Goal: Task Accomplishment & Management: Use online tool/utility

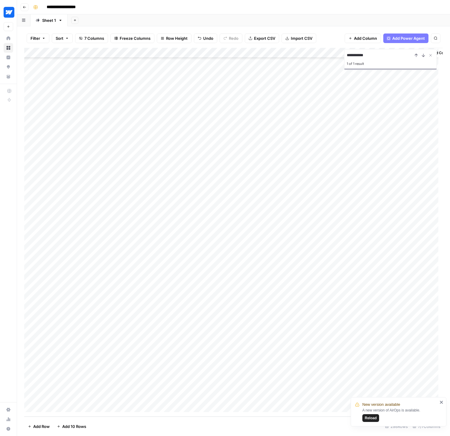
scroll to position [2686, 0]
click at [368, 420] on span "Reload" at bounding box center [371, 417] width 12 height 5
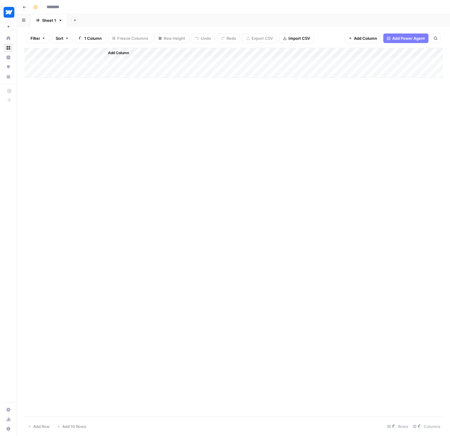
type input "**********"
click at [63, 409] on div "Add Column" at bounding box center [233, 232] width 418 height 369
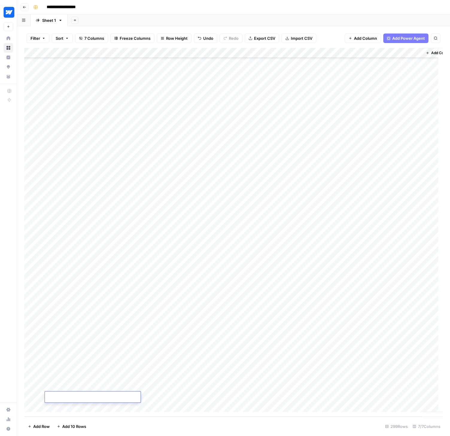
click at [63, 407] on div "Add Column" at bounding box center [233, 232] width 418 height 369
click at [73, 389] on div "Add Column" at bounding box center [233, 232] width 418 height 369
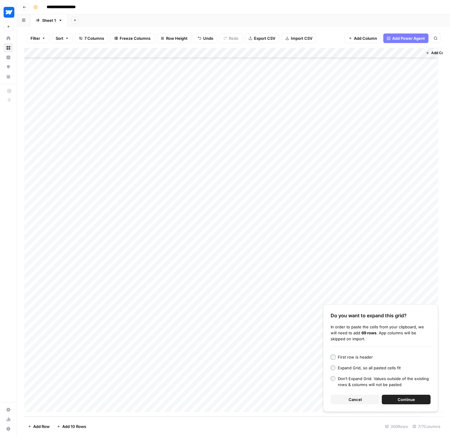
click at [414, 400] on span "Continue" at bounding box center [405, 400] width 17 height 6
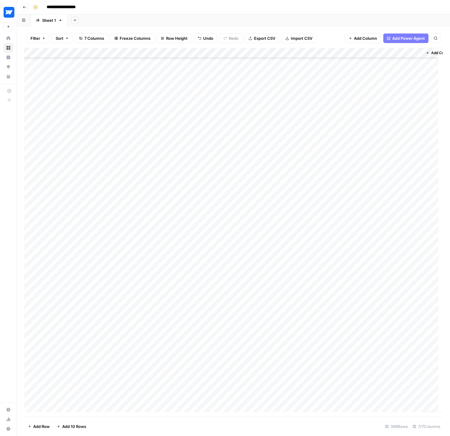
scroll to position [2670, 0]
click at [31, 76] on div "Add Column" at bounding box center [233, 232] width 418 height 369
click at [30, 291] on div "Add Column" at bounding box center [233, 232] width 418 height 369
click at [31, 321] on div "Add Column" at bounding box center [233, 232] width 418 height 369
click at [46, 427] on span "Delete 3 Rows" at bounding box center [41, 426] width 27 height 6
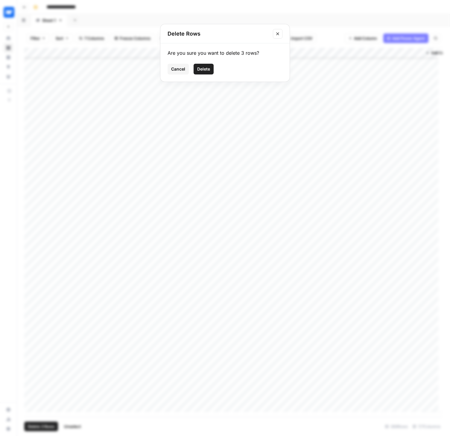
click at [205, 68] on span "Delete" at bounding box center [203, 69] width 13 height 6
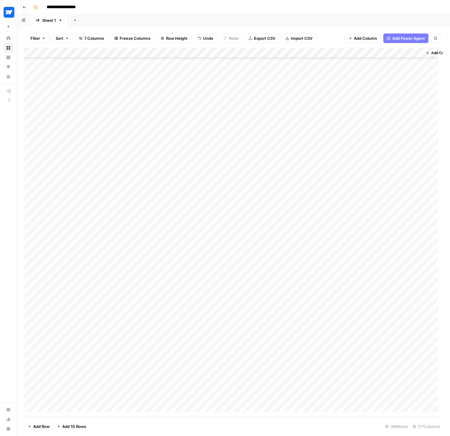
scroll to position [2823, 0]
click at [140, 51] on div "Add Column" at bounding box center [233, 232] width 418 height 369
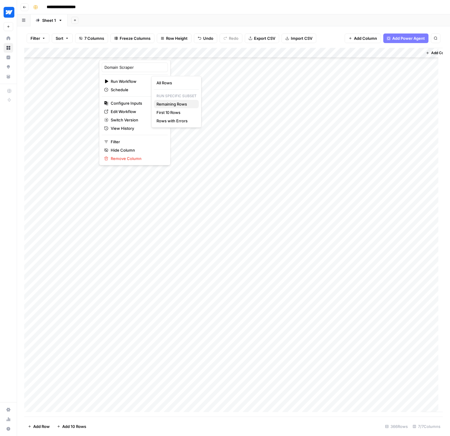
click at [175, 106] on span "Remaining Rows" at bounding box center [175, 104] width 38 height 6
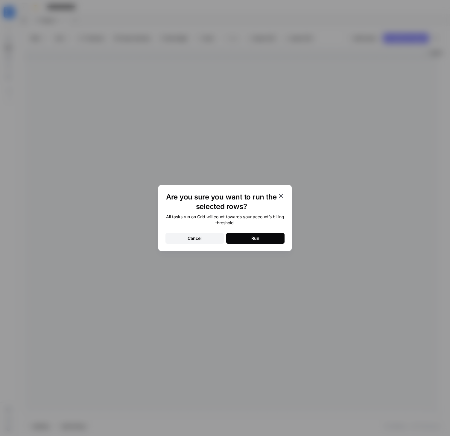
click at [265, 237] on button "Run" at bounding box center [255, 238] width 58 height 11
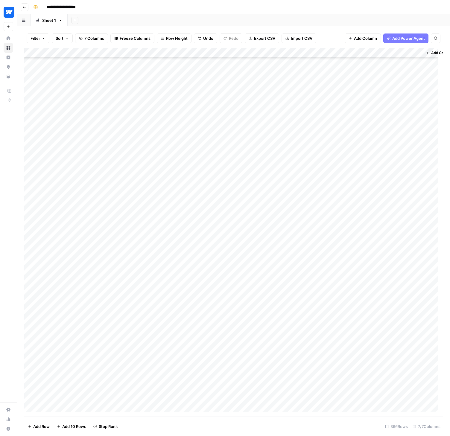
scroll to position [3008, 0]
click at [139, 53] on div "Add Column" at bounding box center [233, 232] width 418 height 369
click at [118, 109] on span "Edit Workflow" at bounding box center [137, 112] width 52 height 6
click at [140, 243] on div "Add Column" at bounding box center [233, 232] width 418 height 369
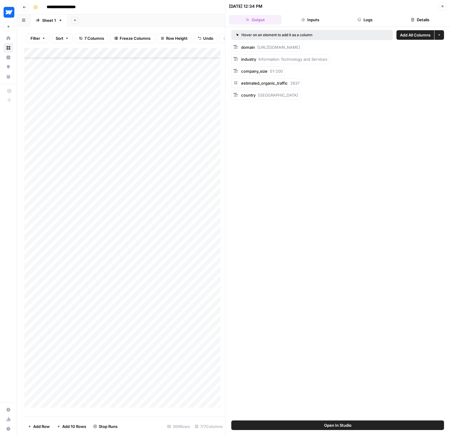
click at [371, 20] on button "Logs" at bounding box center [365, 20] width 53 height 10
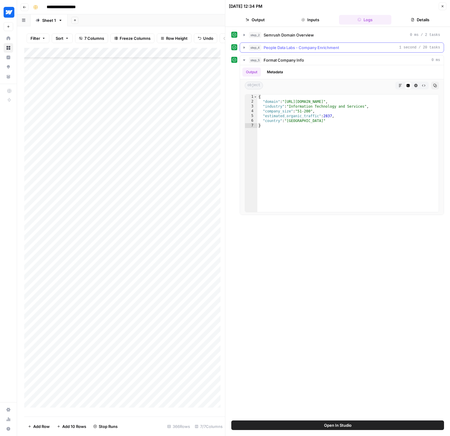
click at [243, 47] on icon "button" at bounding box center [243, 47] width 1 height 2
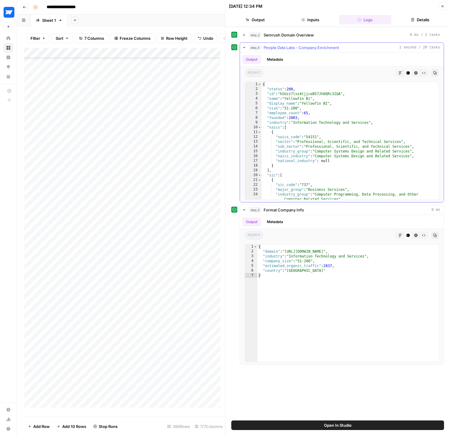
click at [243, 47] on icon "button" at bounding box center [244, 47] width 5 height 5
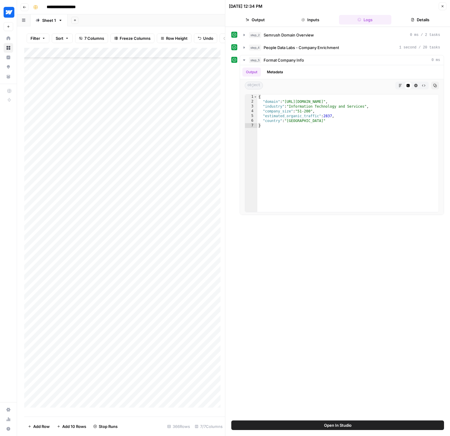
click at [441, 6] on icon "button" at bounding box center [443, 6] width 4 height 4
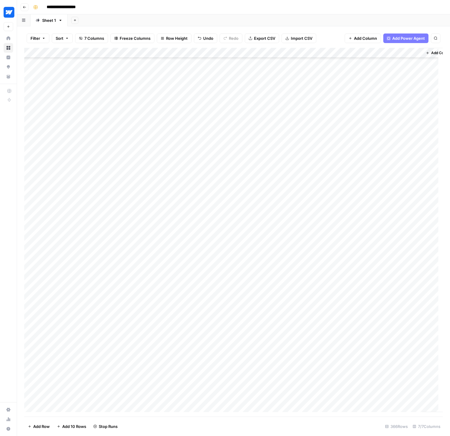
scroll to position [115, 0]
click at [140, 90] on div "Add Column" at bounding box center [233, 232] width 418 height 369
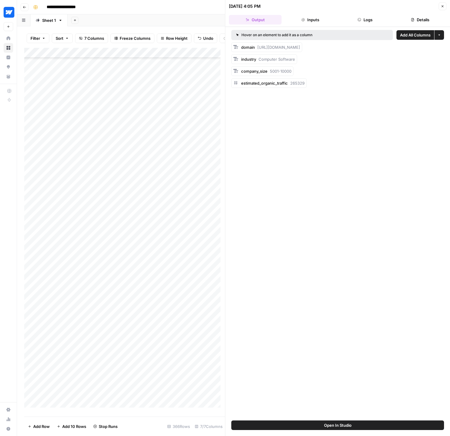
click at [377, 21] on button "Logs" at bounding box center [365, 20] width 53 height 10
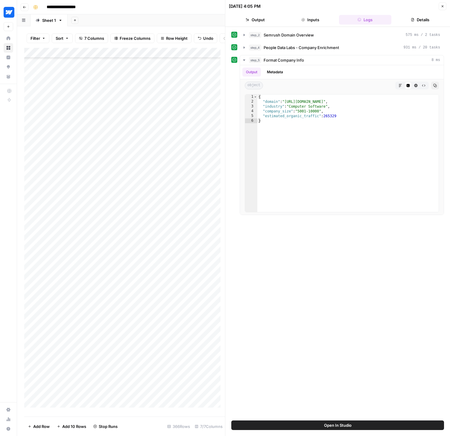
click at [443, 7] on icon "button" at bounding box center [443, 6] width 4 height 4
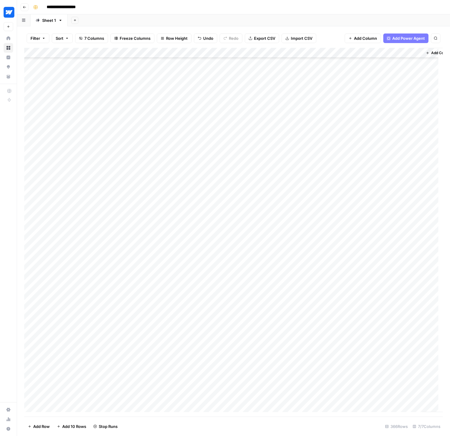
scroll to position [2843, 0]
click at [239, 200] on div "Add Column" at bounding box center [233, 232] width 418 height 369
click at [234, 220] on div "Add Column" at bounding box center [233, 232] width 418 height 369
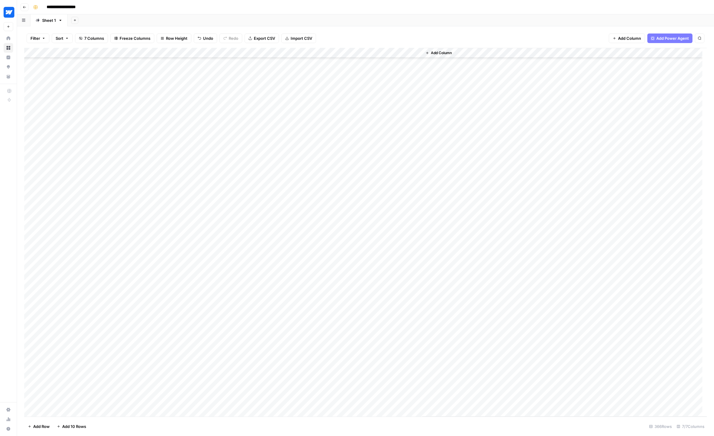
scroll to position [2868, 0]
click at [248, 194] on div "Add Column" at bounding box center [365, 232] width 683 height 369
click at [315, 200] on div "Add Column" at bounding box center [365, 232] width 683 height 369
click at [245, 195] on div "Add Column" at bounding box center [365, 232] width 683 height 369
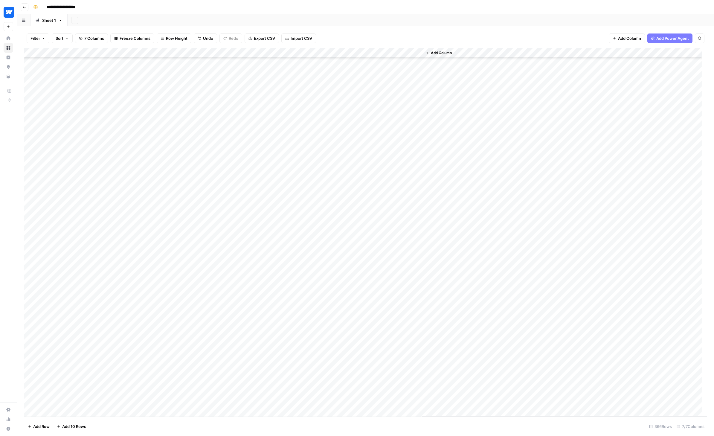
drag, startPoint x: 295, startPoint y: 182, endPoint x: 346, endPoint y: 182, distance: 51.1
click at [346, 182] on div "Add Column" at bounding box center [365, 232] width 683 height 369
click at [172, 424] on footer "Add Row Add 10 Rows 366 Rows 7/7 Columns" at bounding box center [365, 426] width 683 height 19
drag, startPoint x: 353, startPoint y: 31, endPoint x: 343, endPoint y: 29, distance: 10.6
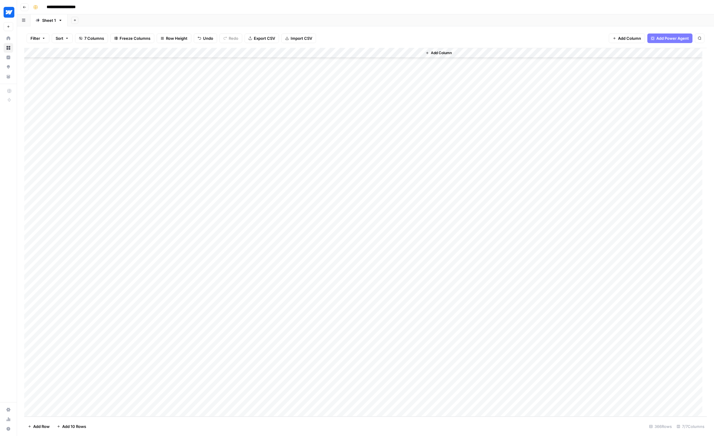
click at [353, 31] on div "Filter Sort 7 Columns Freeze Columns Row Height Undo Redo Export CSV Import CSV…" at bounding box center [365, 38] width 683 height 19
click at [274, 38] on span "Export CSV" at bounding box center [264, 38] width 21 height 6
click at [421, 38] on div "Filter Sort 7 Columns Freeze Columns Row Height Undo Redo Export CSV Import CSV…" at bounding box center [365, 38] width 683 height 19
click at [80, 141] on div "Add Column" at bounding box center [365, 232] width 683 height 369
type input "********"
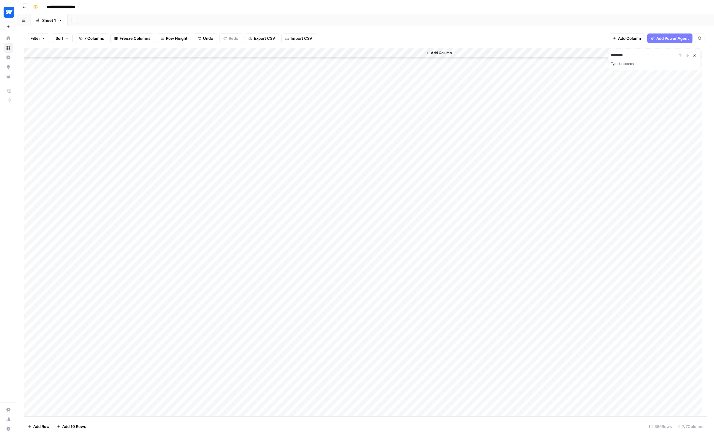
click at [449, 56] on icon "Close Search" at bounding box center [695, 55] width 2 height 2
click at [73, 53] on div "Add Column" at bounding box center [365, 232] width 683 height 369
click at [449, 57] on input "******" at bounding box center [644, 55] width 66 height 7
click at [449, 65] on label "Type to search" at bounding box center [622, 64] width 23 height 4
click at [449, 59] on input "******" at bounding box center [644, 55] width 66 height 7
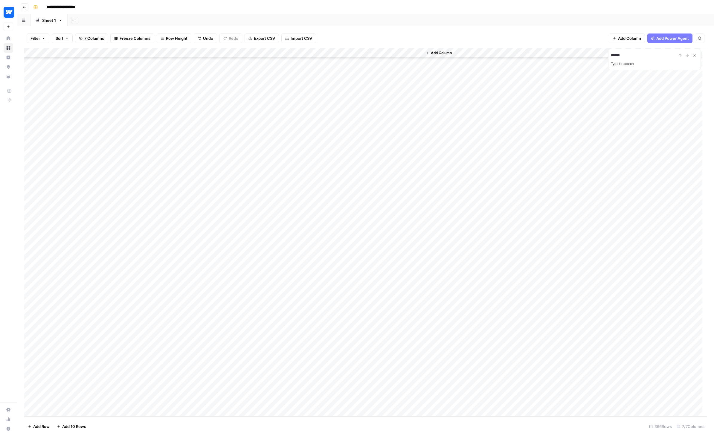
click at [449, 59] on input "******" at bounding box center [644, 55] width 66 height 7
type input "***"
click at [449, 55] on icon "Close Search" at bounding box center [695, 55] width 2 height 2
click at [449, 39] on icon "button" at bounding box center [700, 38] width 4 height 4
type input "******"
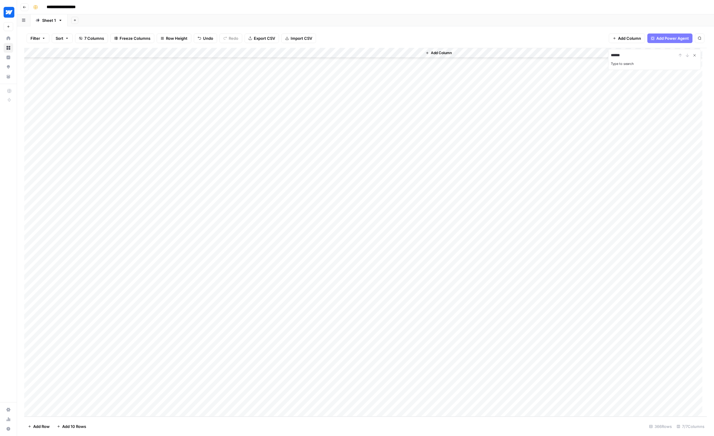
click at [449, 52] on button "Close Search" at bounding box center [694, 55] width 7 height 7
click at [242, 170] on div "Add Column" at bounding box center [365, 232] width 683 height 369
click at [180, 182] on div "Add Column" at bounding box center [365, 232] width 683 height 369
click at [171, 178] on div "Add Column" at bounding box center [365, 232] width 683 height 369
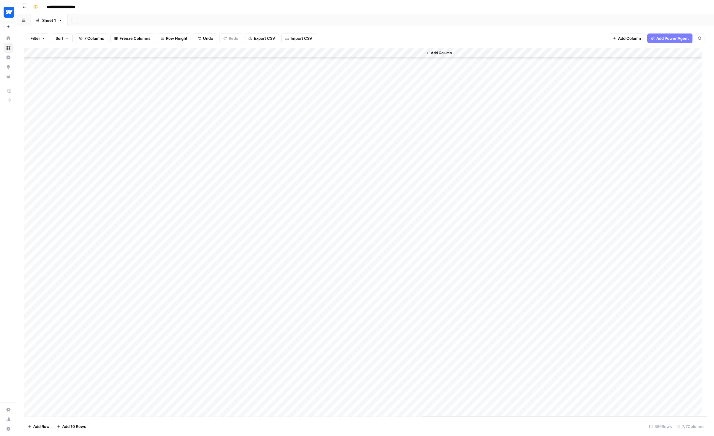
click at [299, 27] on div "Filter Sort 7 Columns Freeze Columns Row Height Undo Redo Export CSV Import CSV…" at bounding box center [365, 231] width 697 height 410
click at [405, 29] on div "Filter Sort 7 Columns Freeze Columns Row Height Undo Redo Export CSV Import CSV…" at bounding box center [365, 38] width 683 height 19
type input "******"
click at [449, 54] on icon "Close Search" at bounding box center [694, 55] width 5 height 5
click at [147, 19] on div "Add Sheet" at bounding box center [391, 20] width 647 height 12
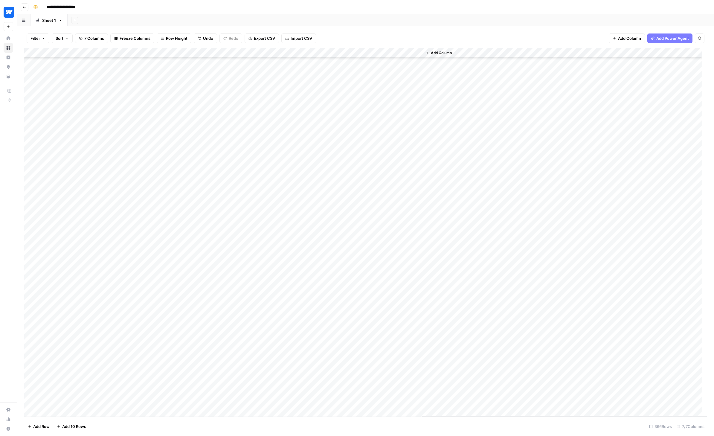
click at [34, 39] on span "Filter" at bounding box center [36, 38] width 10 height 6
click at [68, 65] on div at bounding box center [74, 69] width 80 height 11
click at [67, 86] on span "Domain" at bounding box center [71, 85] width 51 height 6
click at [202, 69] on div at bounding box center [204, 70] width 5 height 6
click at [134, 98] on span "contains" at bounding box center [139, 101] width 57 height 6
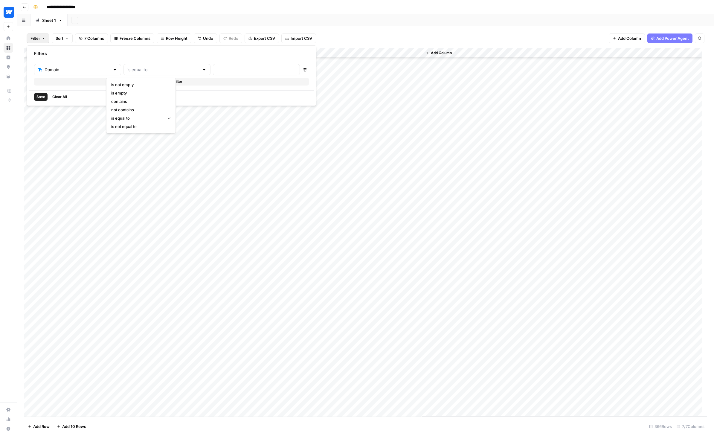
type input "contains"
click at [217, 71] on input "text" at bounding box center [256, 70] width 79 height 6
type input "prowly"
click at [257, 136] on div "Add Column" at bounding box center [365, 232] width 683 height 369
click at [42, 39] on span "Filter" at bounding box center [41, 38] width 10 height 6
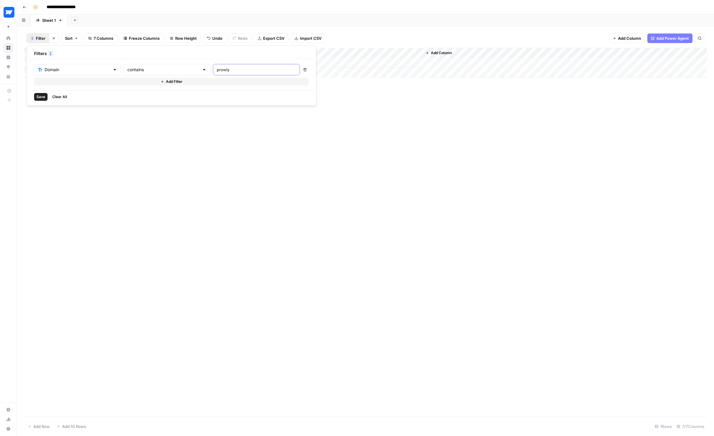
click at [217, 70] on input "prowly" at bounding box center [256, 70] width 79 height 6
type input "wordtune"
click at [263, 159] on div "Add Column" at bounding box center [365, 232] width 683 height 369
click at [146, 61] on div "Add Column" at bounding box center [365, 63] width 683 height 30
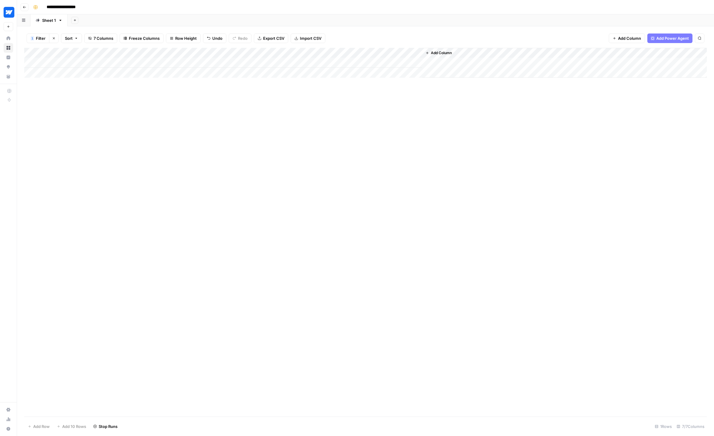
click at [52, 38] on icon "button" at bounding box center [54, 38] width 4 height 4
click at [31, 169] on div "Add Column" at bounding box center [365, 232] width 683 height 369
click at [34, 427] on span "Delete 1 Row" at bounding box center [40, 426] width 24 height 6
click at [334, 68] on span "Delete" at bounding box center [335, 69] width 13 height 6
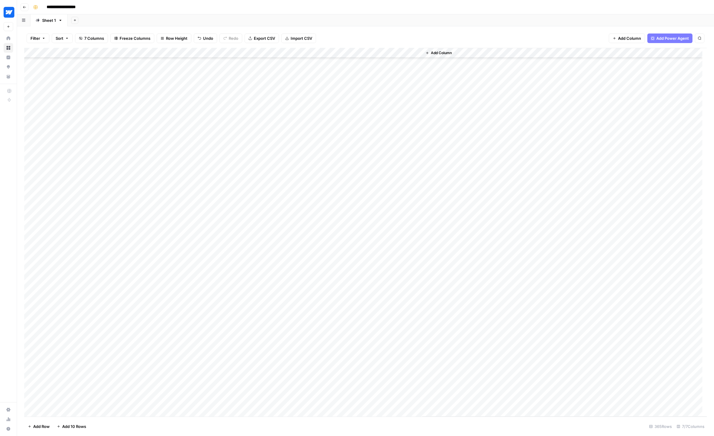
scroll to position [1181, 0]
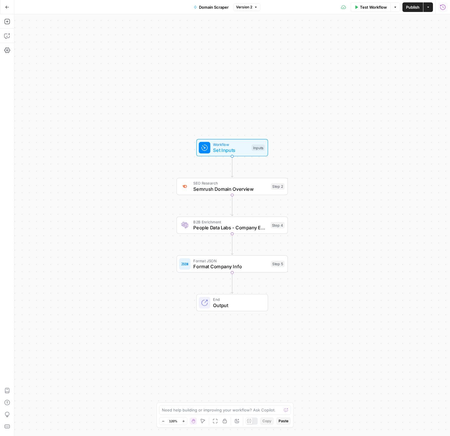
click at [442, 10] on icon "button" at bounding box center [443, 7] width 6 height 6
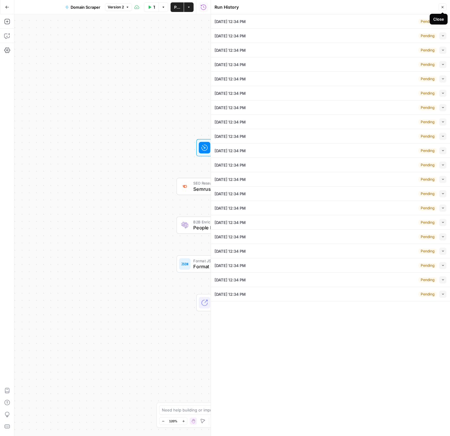
click at [444, 6] on button "Close" at bounding box center [442, 7] width 8 height 8
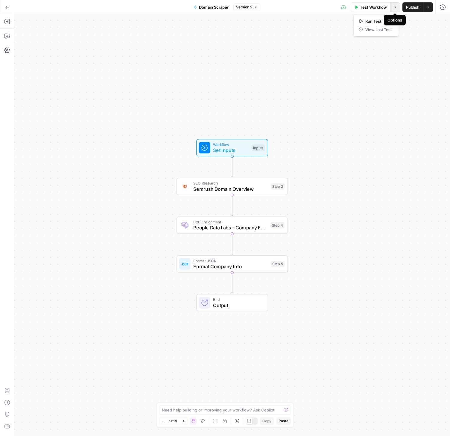
click at [397, 6] on button "Options" at bounding box center [395, 7] width 10 height 10
click at [435, 19] on div "Workflow Set Inputs Inputs SEO Research Semrush Domain Overview Step 2 B2B Enri…" at bounding box center [231, 225] width 435 height 422
click at [445, 11] on button "Run History" at bounding box center [443, 7] width 10 height 10
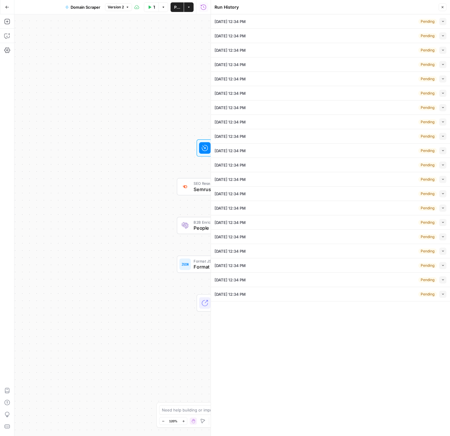
click at [438, 21] on div "Pending Collapse" at bounding box center [432, 21] width 28 height 7
click at [440, 20] on button "Collapse" at bounding box center [442, 21] width 7 height 7
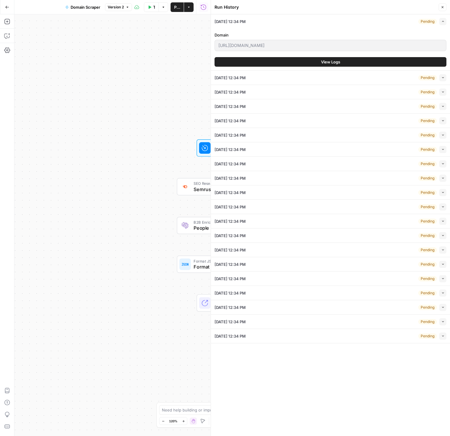
click at [352, 55] on div "Domain http://anydesk.com/ View Logs" at bounding box center [330, 49] width 232 height 42
click at [347, 58] on button "View Logs" at bounding box center [330, 62] width 232 height 10
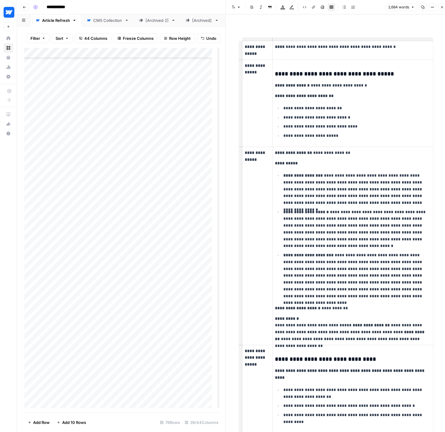
scroll to position [819, 0]
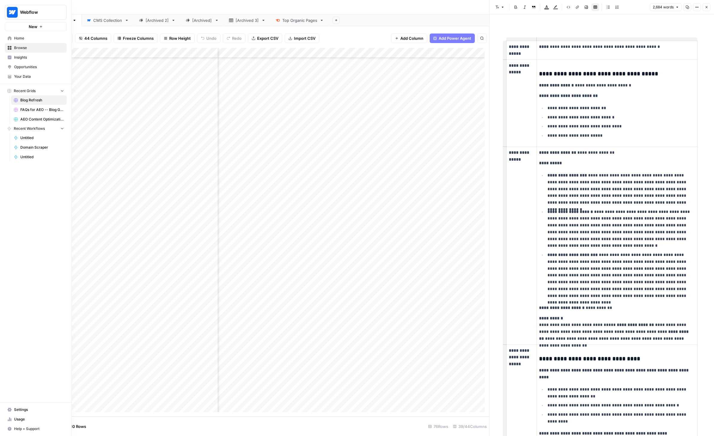
click at [11, 418] on icon at bounding box center [9, 419] width 4 height 4
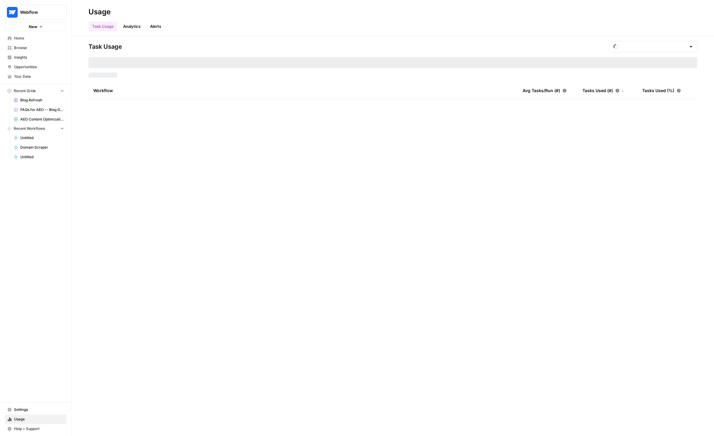
type input "September Tasks"
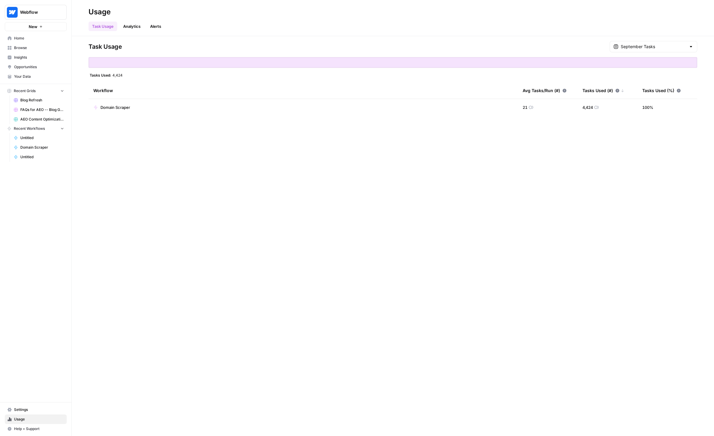
click at [20, 36] on span "Home" at bounding box center [39, 38] width 50 height 5
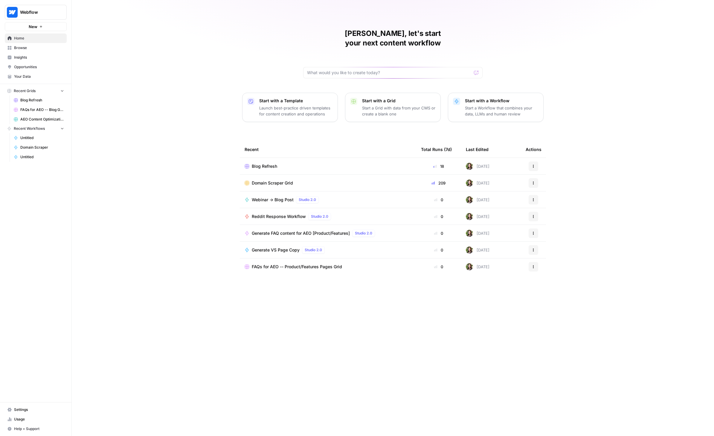
click at [21, 420] on span "Usage" at bounding box center [39, 419] width 50 height 5
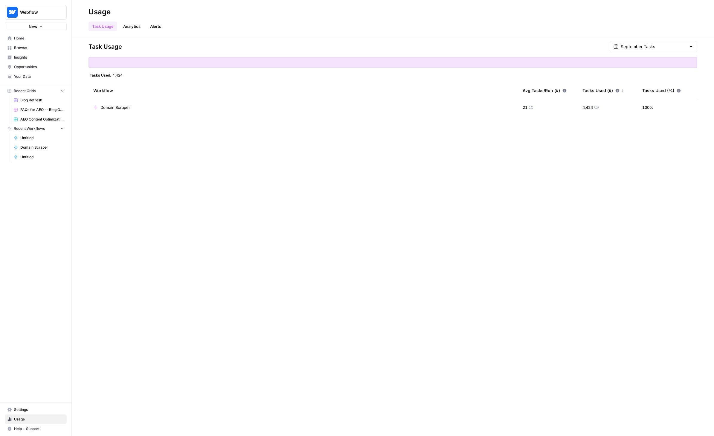
click at [31, 37] on span "Home" at bounding box center [39, 38] width 50 height 5
